Goal: Navigation & Orientation: Find specific page/section

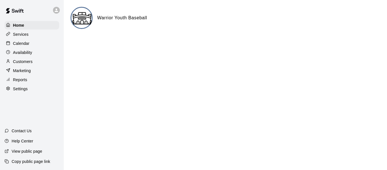
click at [20, 30] on div "Services" at bounding box center [32, 34] width 55 height 9
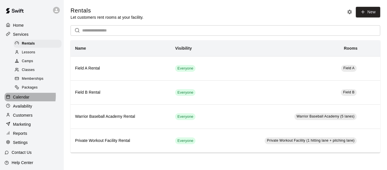
click at [17, 98] on p "Calendar" at bounding box center [21, 97] width 16 height 6
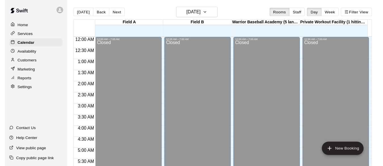
scroll to position [3, 0]
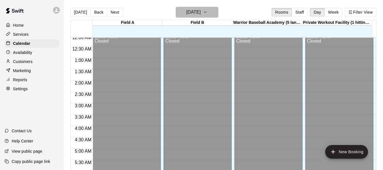
click at [213, 15] on button "[DATE]" at bounding box center [197, 12] width 43 height 11
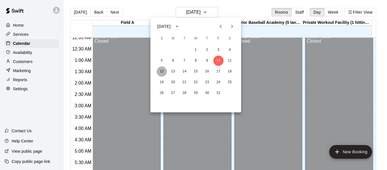
click at [166, 74] on button "12" at bounding box center [162, 71] width 10 height 10
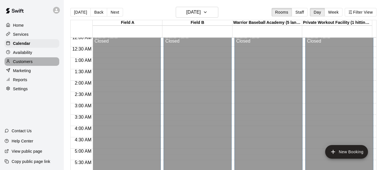
click at [13, 64] on p "Customers" at bounding box center [23, 62] width 20 height 6
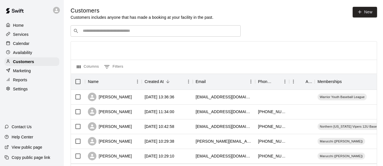
click at [158, 55] on div at bounding box center [224, 50] width 306 height 18
click at [270, 27] on div "​ ​" at bounding box center [224, 30] width 307 height 11
